Goal: Navigation & Orientation: Find specific page/section

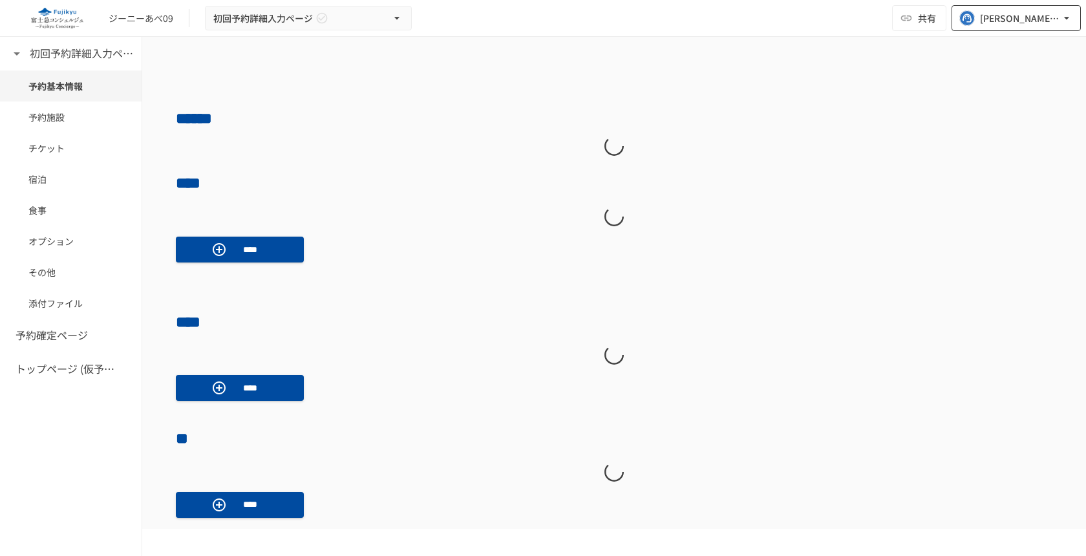
click at [1022, 23] on div "[PERSON_NAME][EMAIL_ADDRESS][PERSON_NAME][DOMAIN_NAME]" at bounding box center [1020, 18] width 80 height 16
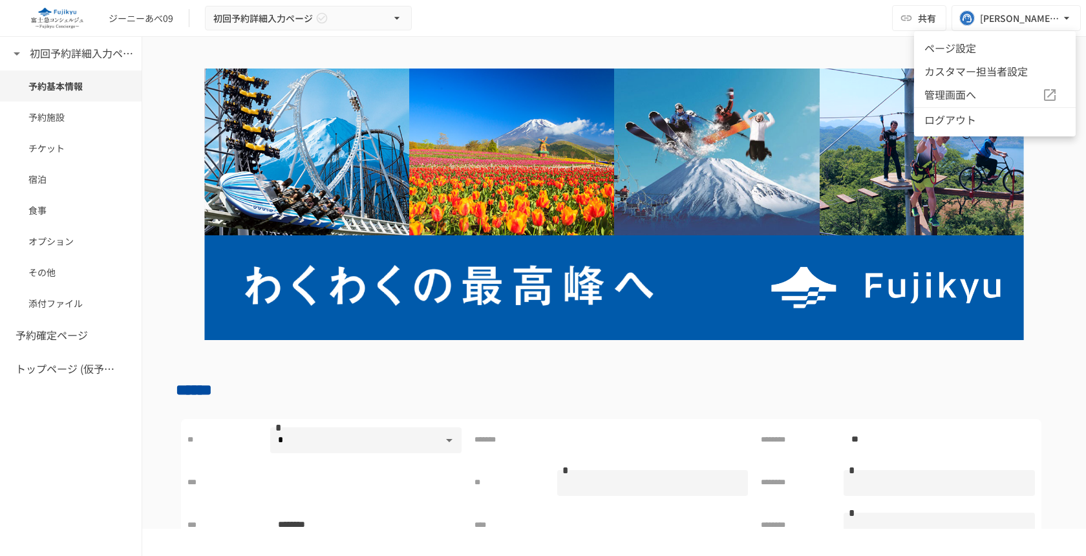
click at [964, 90] on span "管理画面へ" at bounding box center [983, 95] width 118 height 17
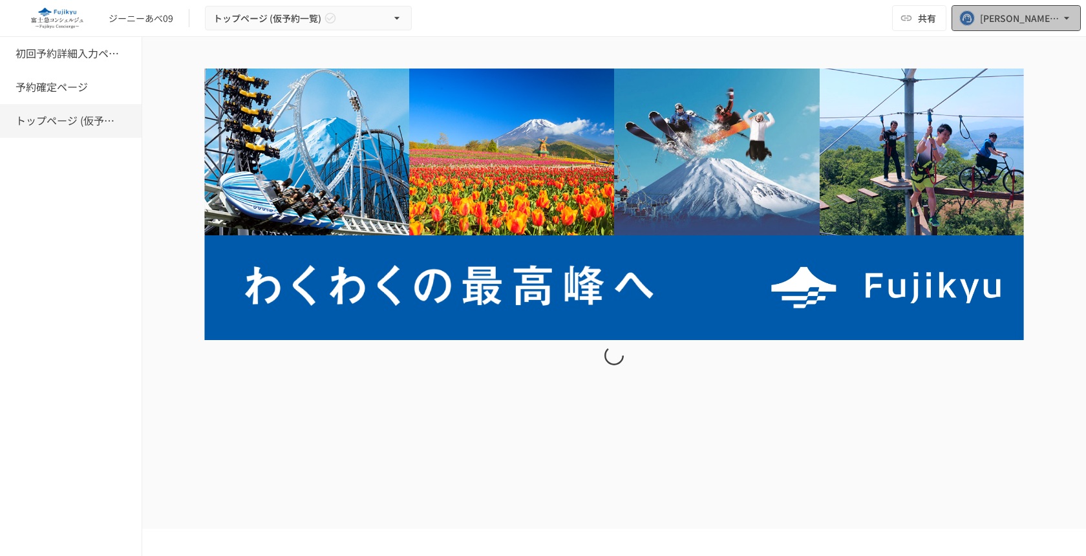
click at [1004, 10] on div "[PERSON_NAME][EMAIL_ADDRESS][PERSON_NAME][DOMAIN_NAME]" at bounding box center [1020, 18] width 80 height 16
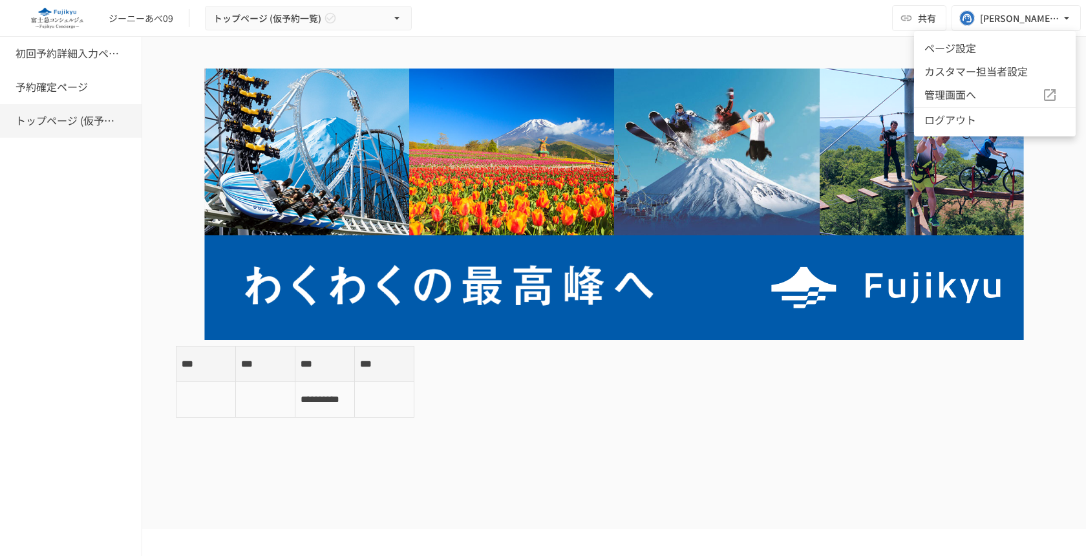
click at [993, 100] on span "管理画面へ" at bounding box center [983, 95] width 118 height 17
